Goal: Information Seeking & Learning: Learn about a topic

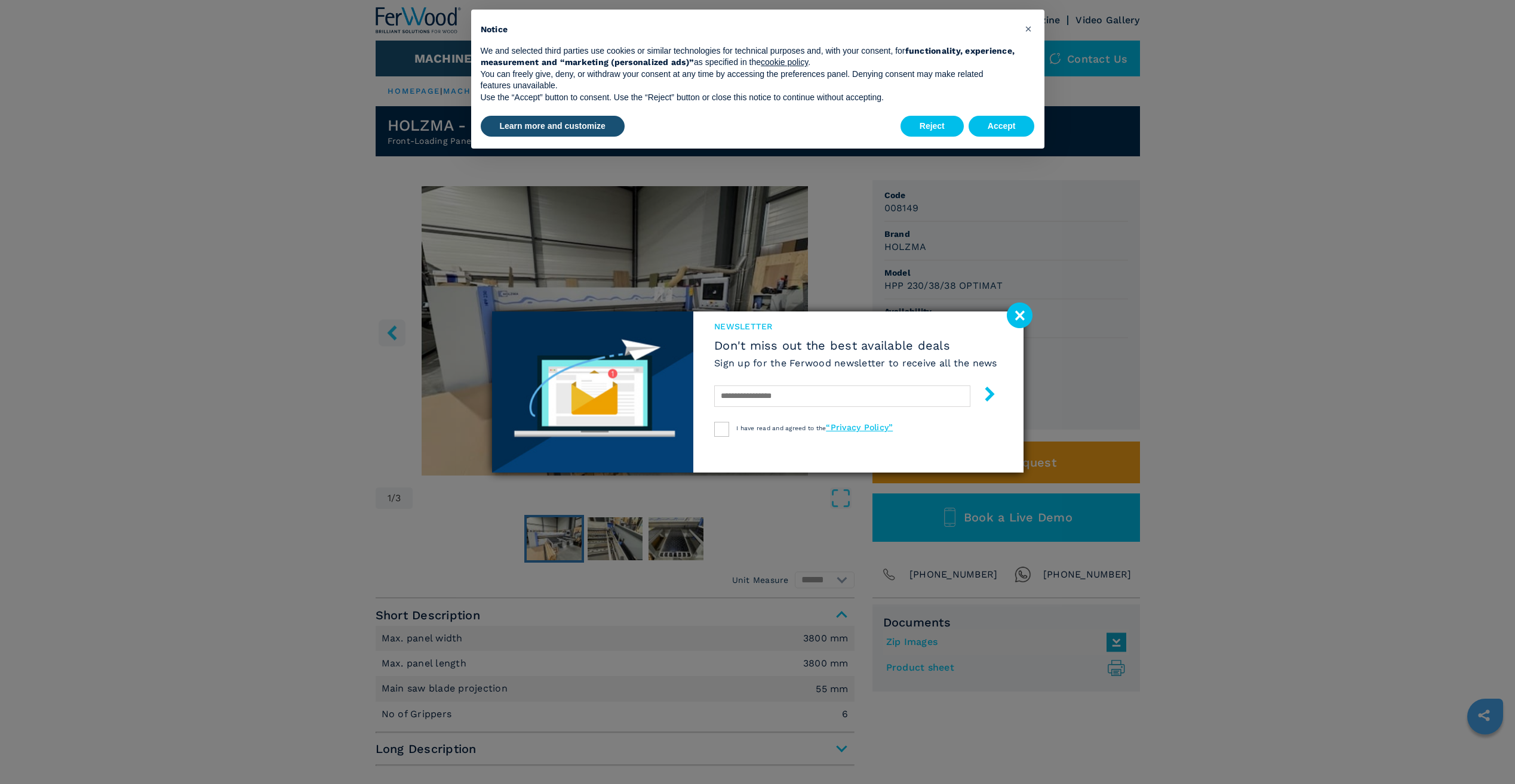
click at [1018, 318] on image at bounding box center [1019, 315] width 26 height 26
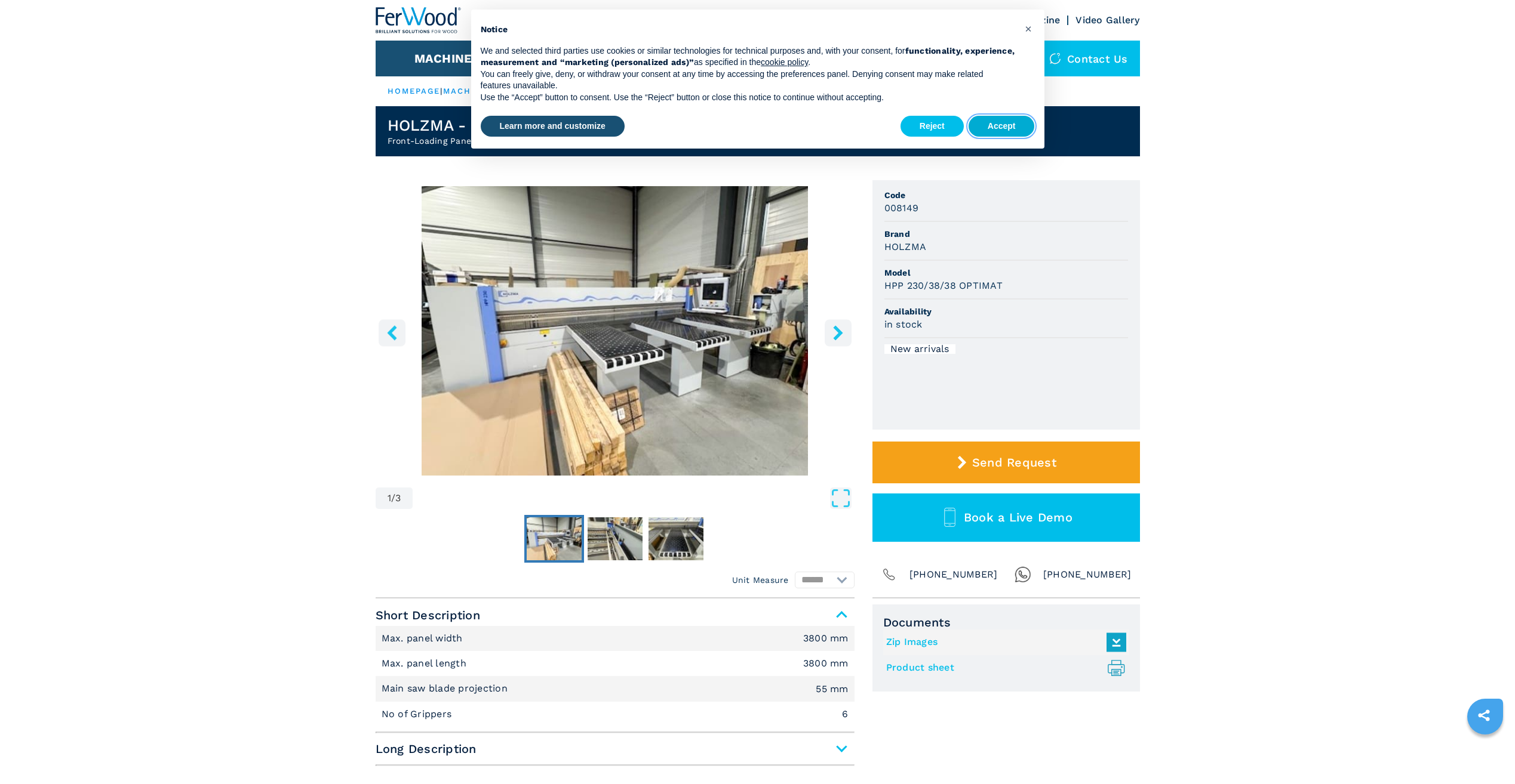
click at [1004, 129] on button "Accept" at bounding box center [1001, 127] width 66 height 21
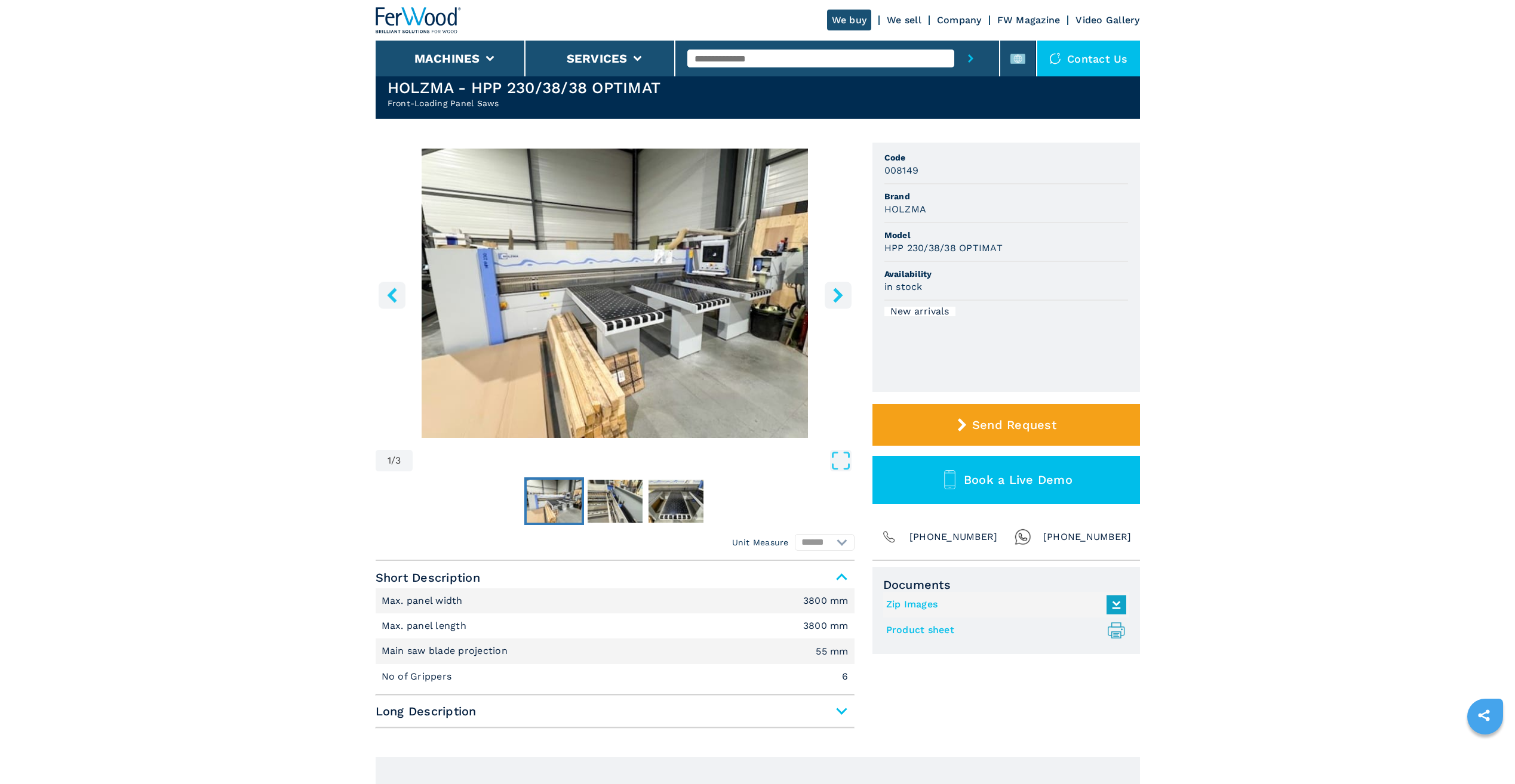
scroll to position [179, 0]
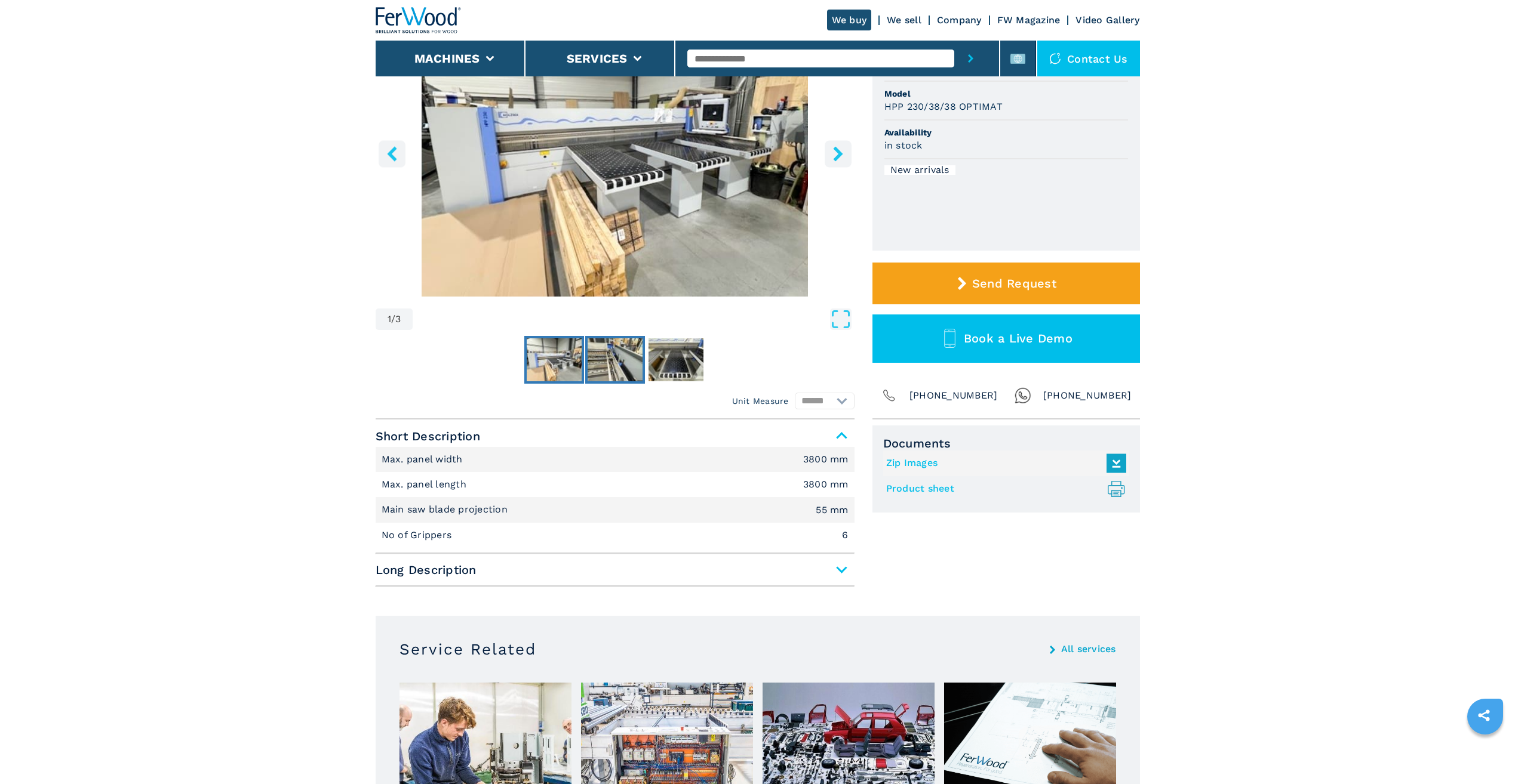
click at [614, 372] on img "Go to Slide 2" at bounding box center [614, 360] width 55 height 43
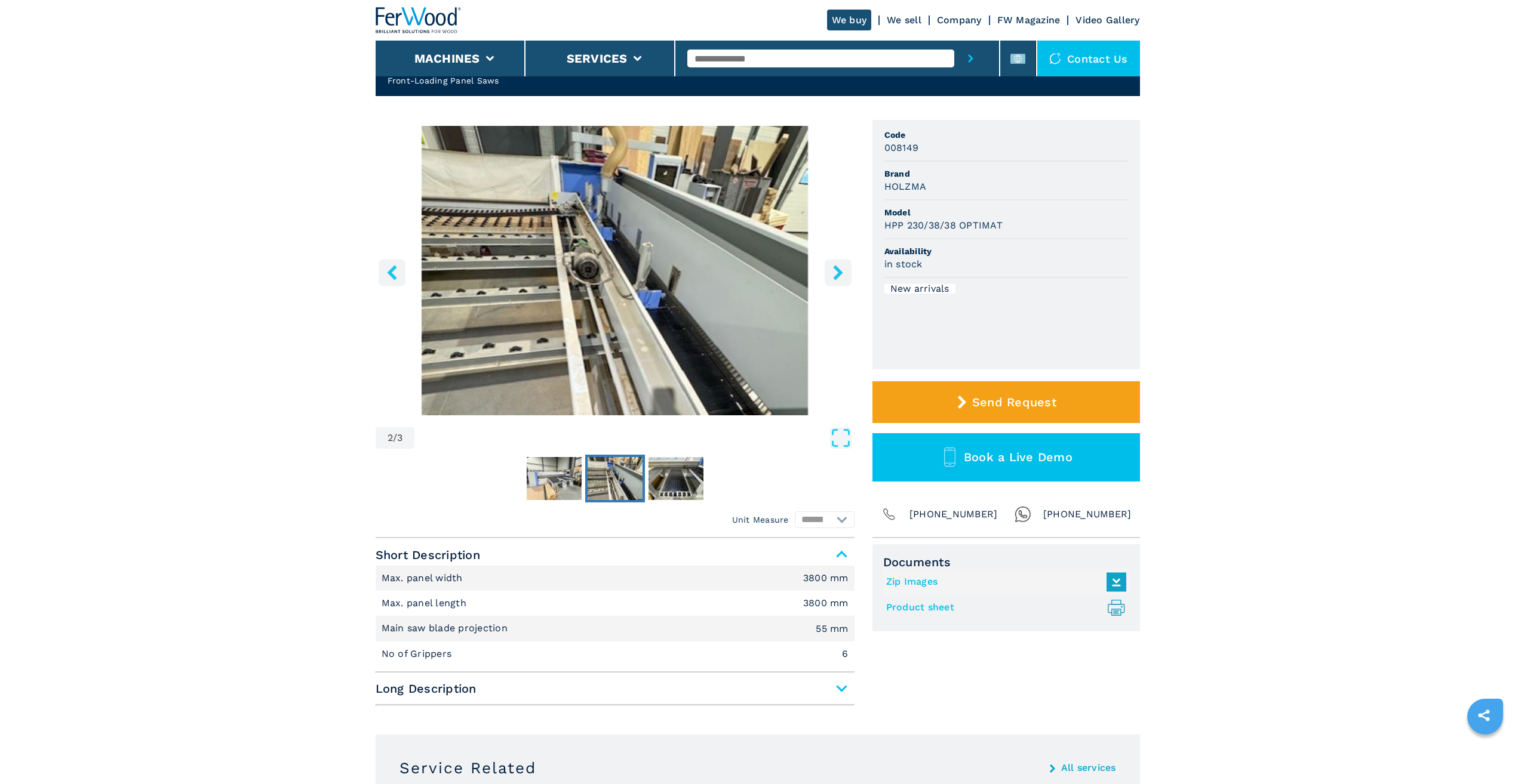
scroll to position [60, 0]
click at [679, 478] on img "Go to Slide 3" at bounding box center [676, 479] width 55 height 43
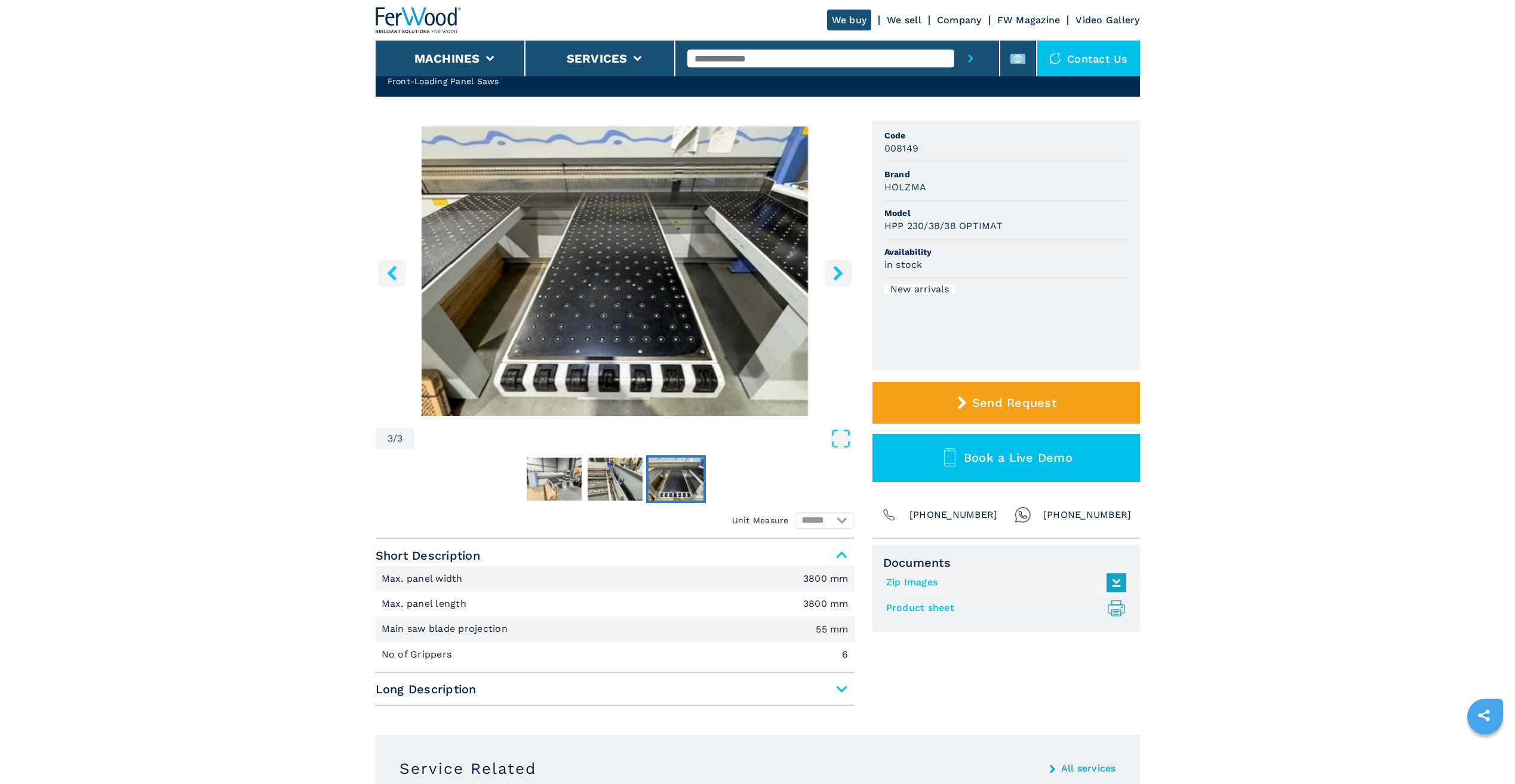
click at [612, 503] on div at bounding box center [615, 479] width 479 height 54
click at [622, 483] on img "Go to Slide 2" at bounding box center [614, 479] width 55 height 43
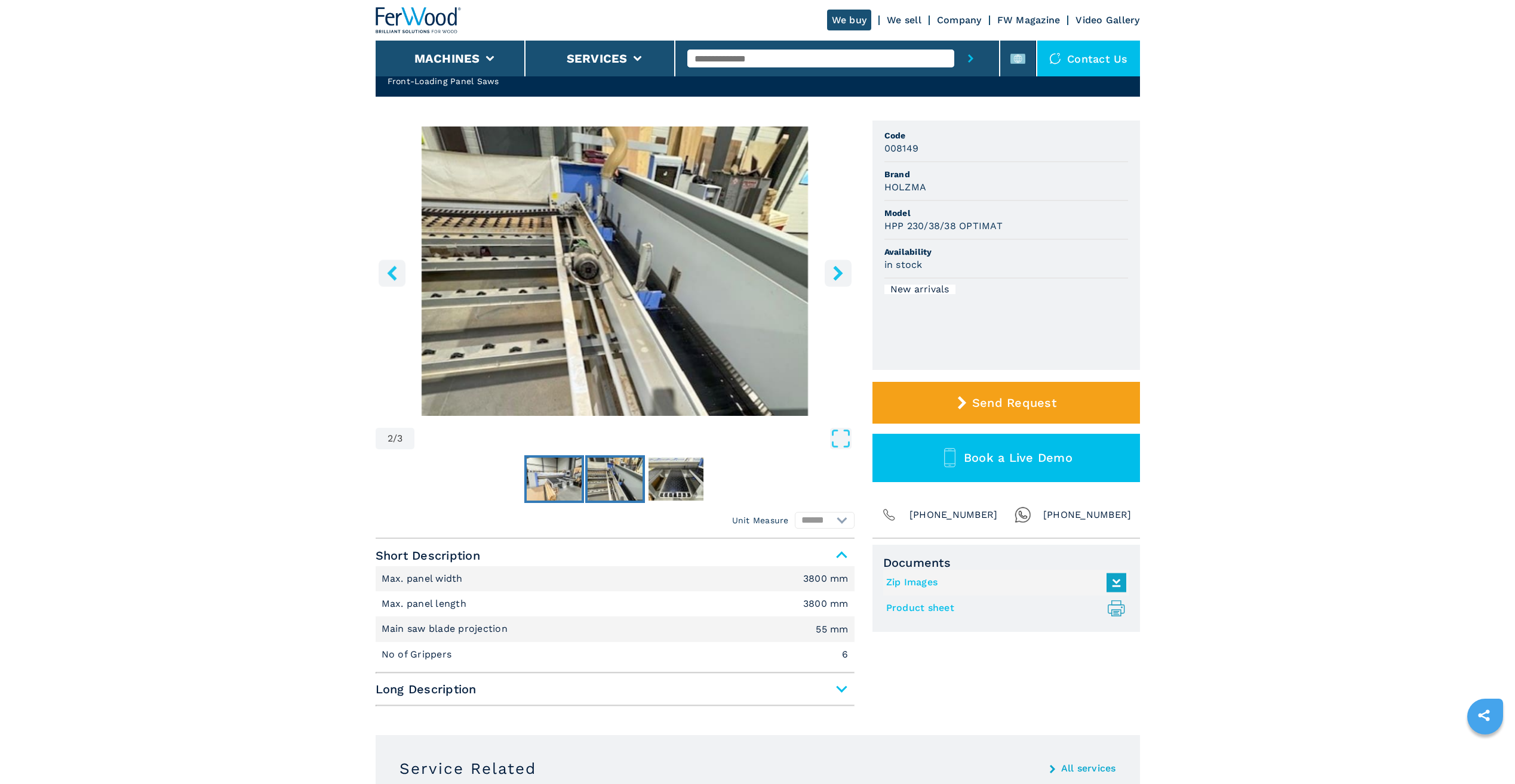
click at [565, 478] on img "Go to Slide 1" at bounding box center [554, 479] width 55 height 43
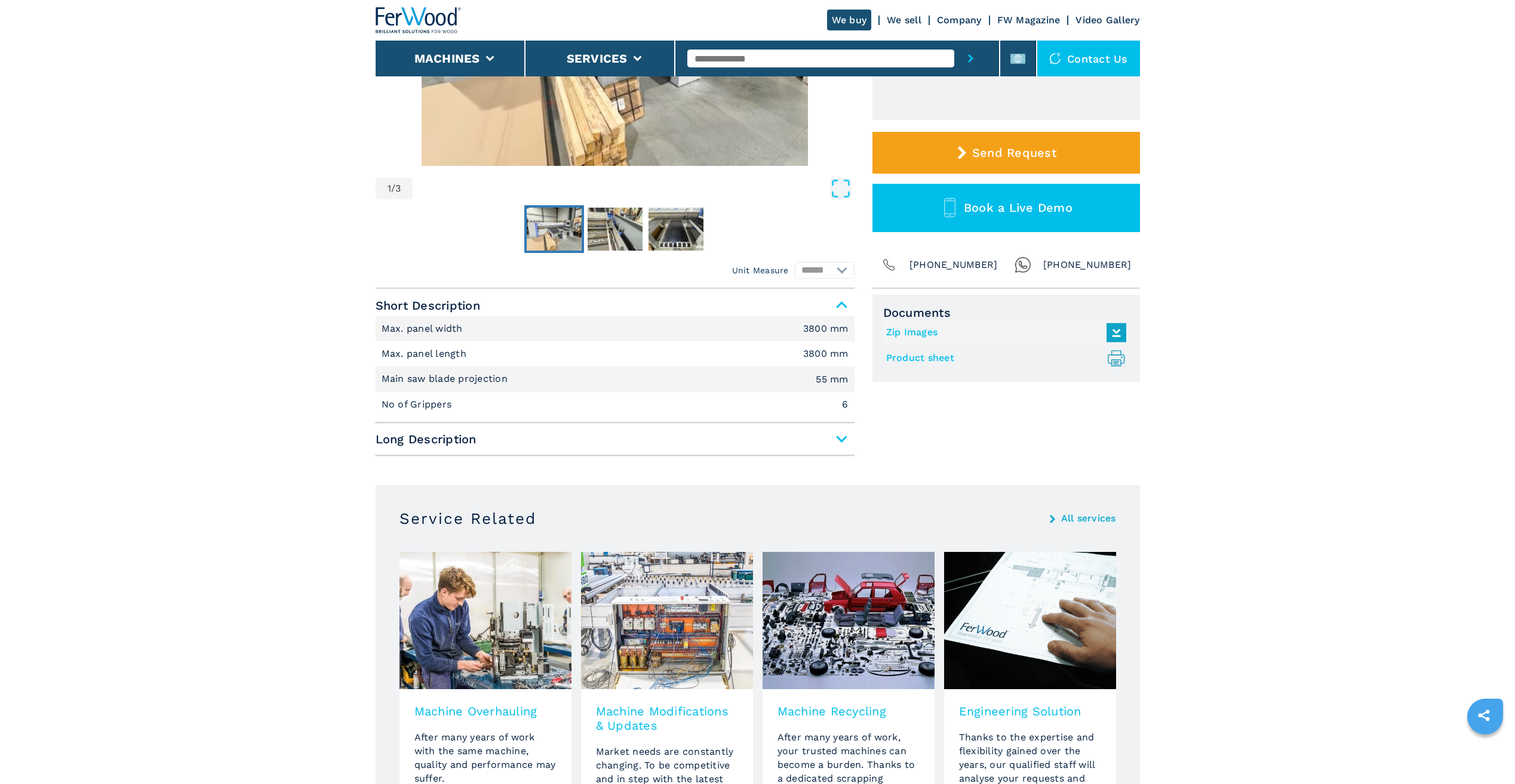
scroll to position [478, 0]
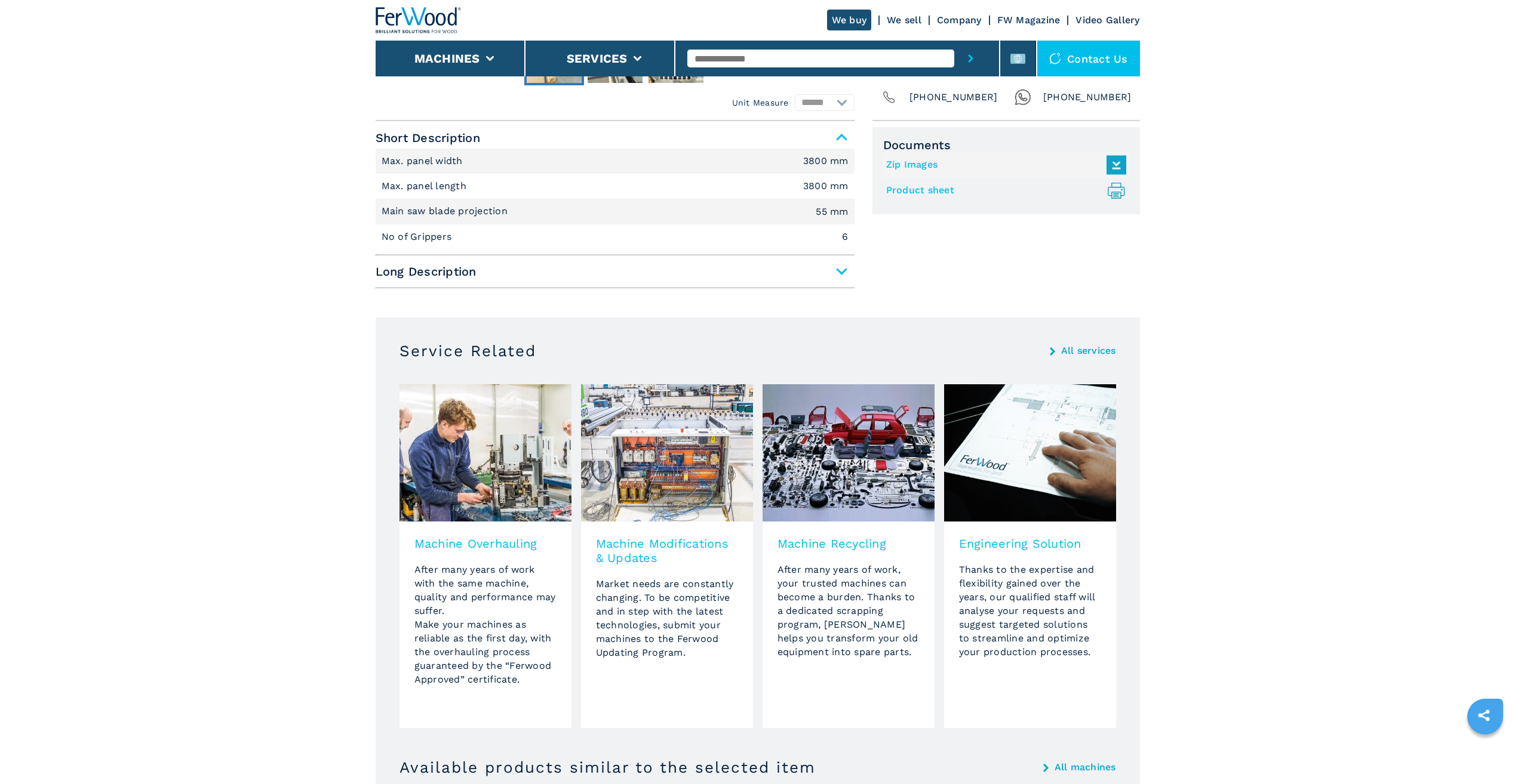
click at [434, 283] on div "Short Description Max. panel width 3800 mm Max. panel length 3800 mm Main saw b…" at bounding box center [615, 208] width 479 height 163
click at [843, 270] on span "Long Description" at bounding box center [615, 271] width 479 height 21
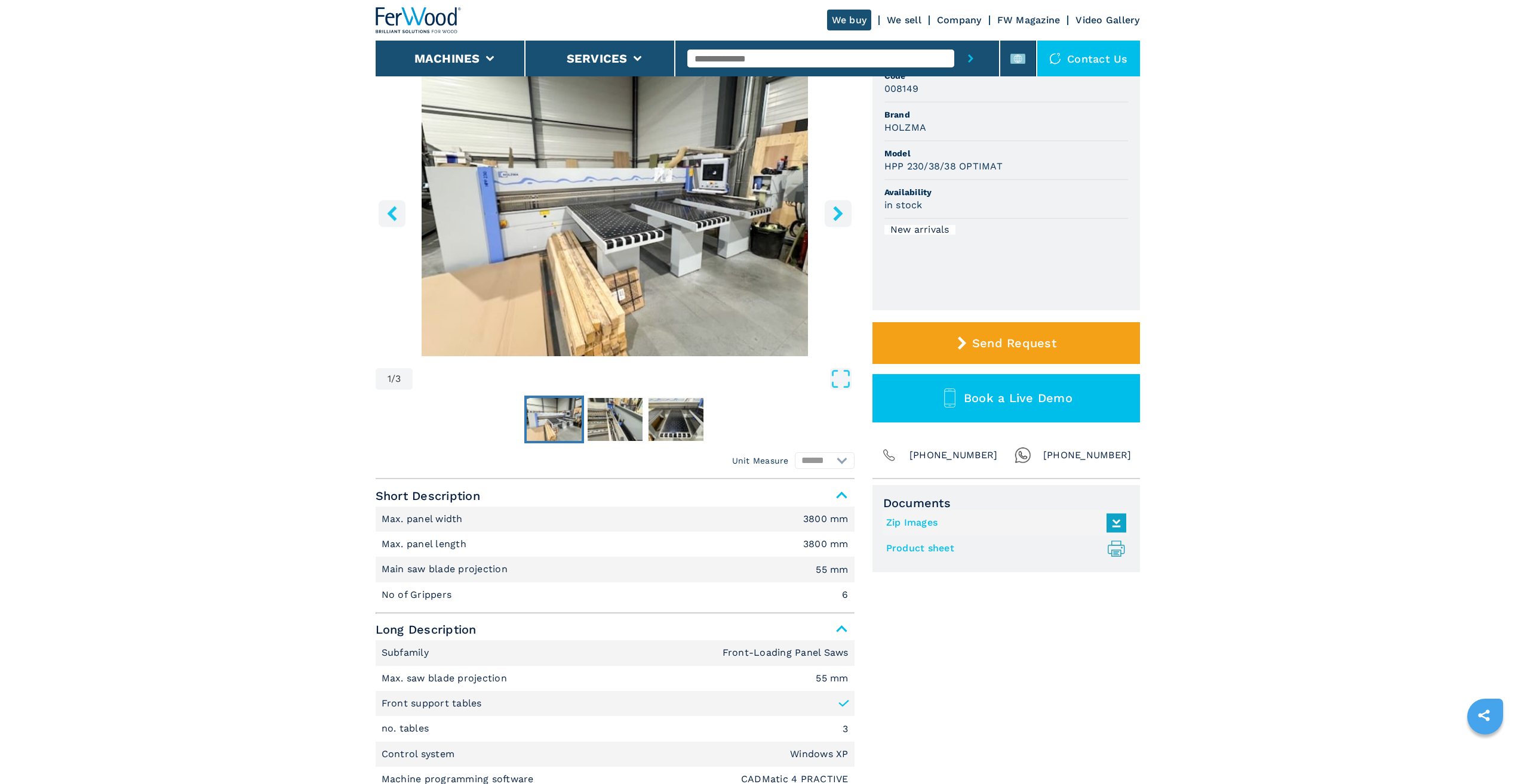
scroll to position [0, 0]
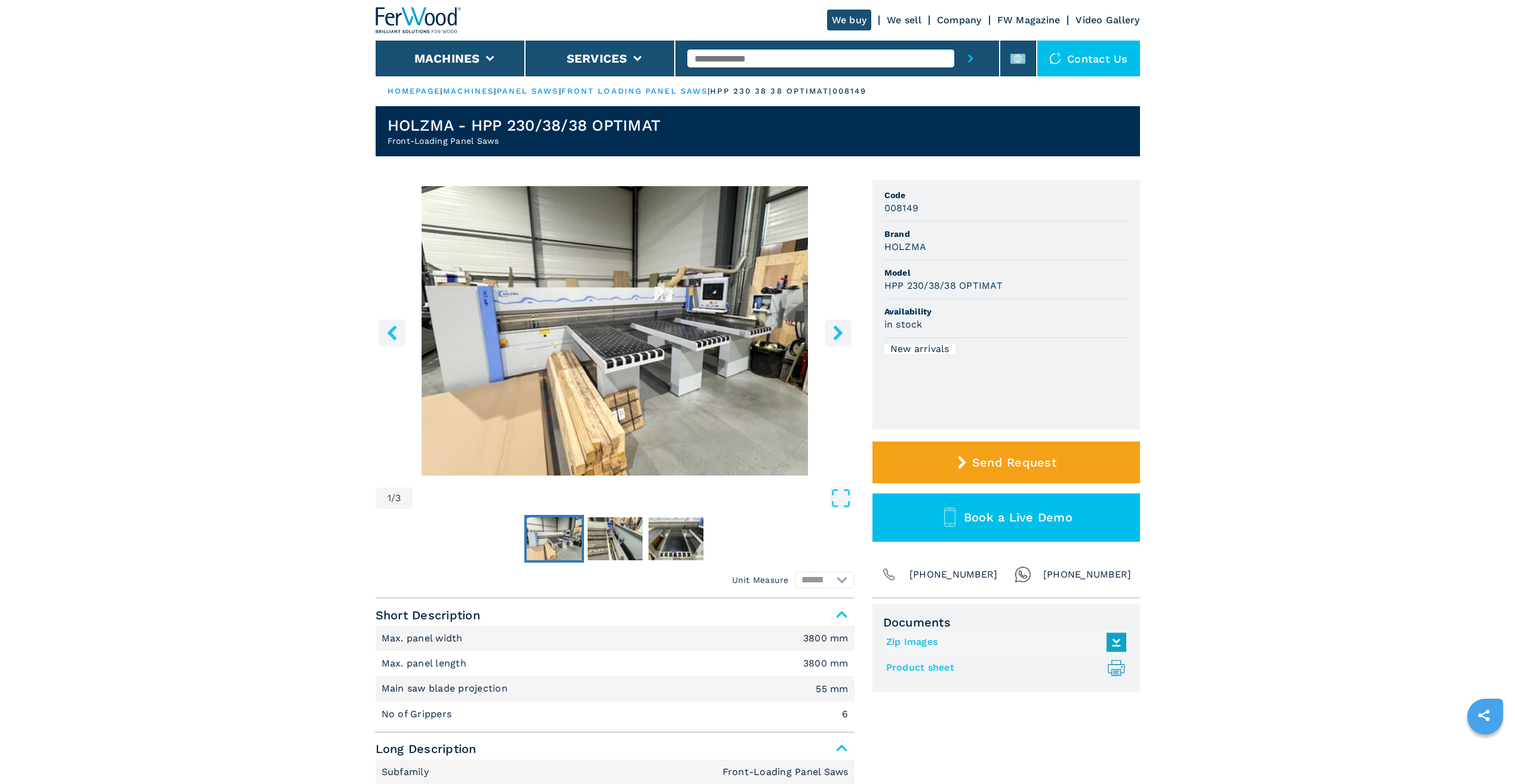
click at [388, 341] on button "left-button" at bounding box center [392, 333] width 27 height 27
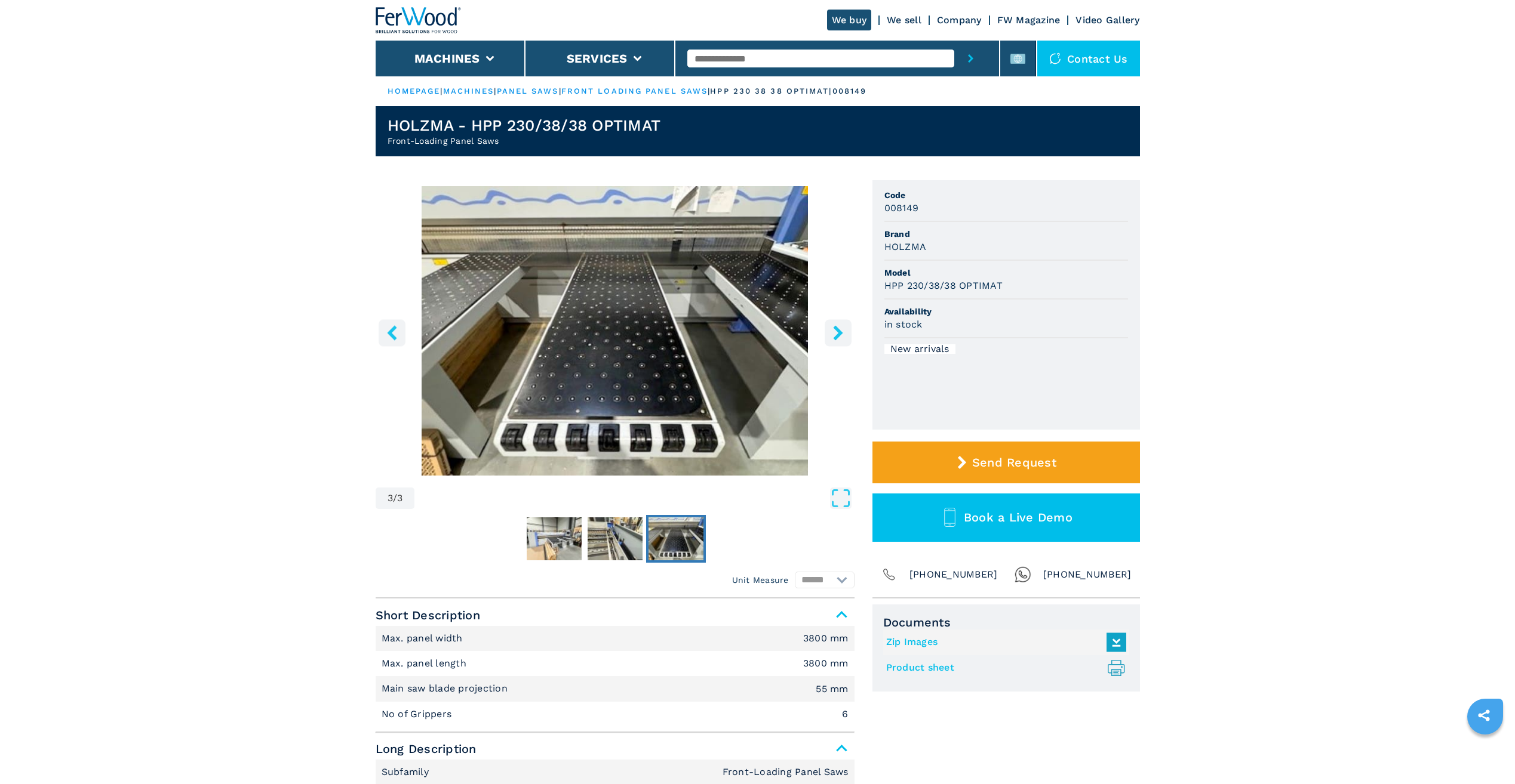
click at [389, 341] on button "left-button" at bounding box center [392, 333] width 27 height 27
